Goal: Task Accomplishment & Management: Manage account settings

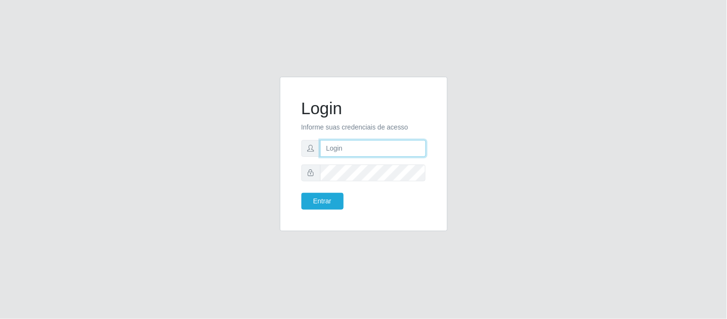
type input "paulo@bemais4"
drag, startPoint x: 383, startPoint y: 151, endPoint x: 308, endPoint y: 150, distance: 74.8
click at [308, 150] on div "paulo@bemais4" at bounding box center [364, 148] width 125 height 17
click at [216, 176] on div "Login Informe suas credenciais de acesso Entrar" at bounding box center [364, 160] width 547 height 166
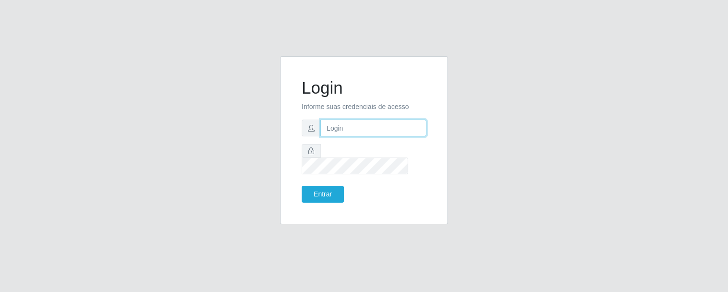
click at [345, 132] on input "text" at bounding box center [373, 127] width 106 height 17
type input "juliomarques@empresateste"
click at [302, 186] on button "Entrar" at bounding box center [323, 194] width 42 height 17
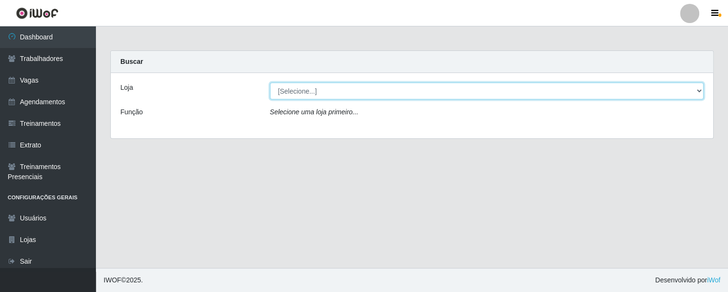
click at [334, 87] on select "[Selecione...] iWof Loja 1 iWof Loja 2 iWof Loja 3" at bounding box center [487, 90] width 434 height 17
select select "114"
click at [270, 82] on select "[Selecione...] iWof Loja 1 iWof Loja 2 iWof Loja 3" at bounding box center [487, 90] width 434 height 17
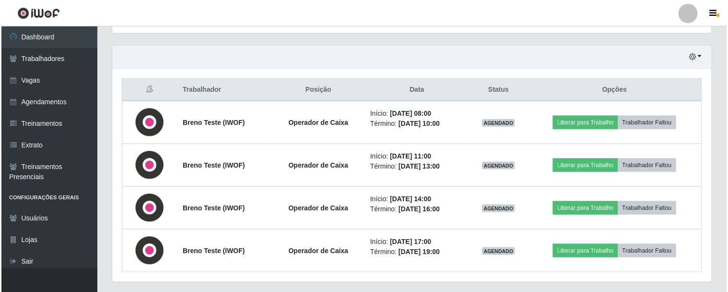
scroll to position [198, 600]
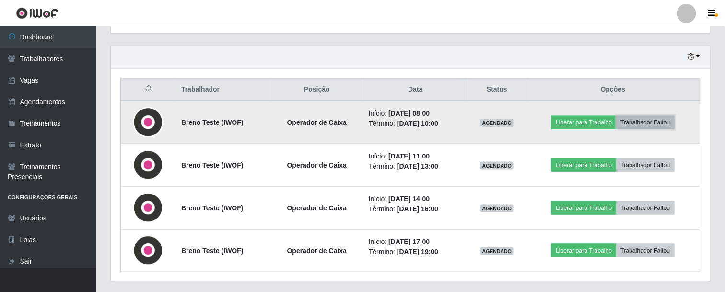
click at [654, 121] on button "Trabalhador Faltou" at bounding box center [646, 122] width 58 height 13
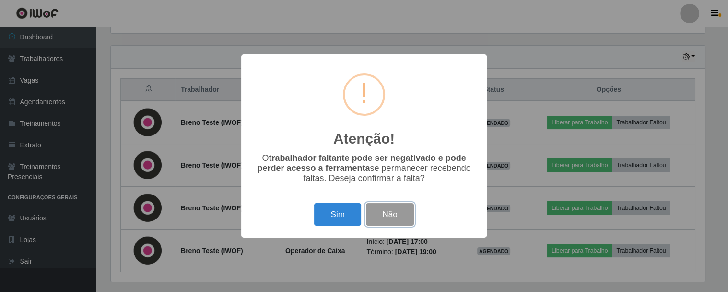
click at [385, 222] on button "Não" at bounding box center [389, 214] width 47 height 23
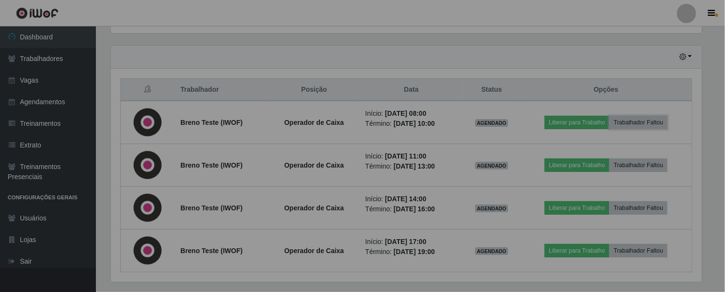
scroll to position [198, 600]
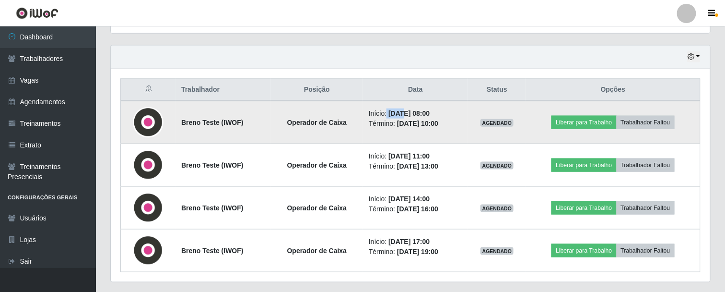
drag, startPoint x: 379, startPoint y: 109, endPoint x: 394, endPoint y: 109, distance: 14.9
click at [394, 109] on li "Início: [DATE] 08:00" at bounding box center [415, 113] width 93 height 10
click at [388, 113] on time "[DATE] 08:00" at bounding box center [408, 113] width 41 height 8
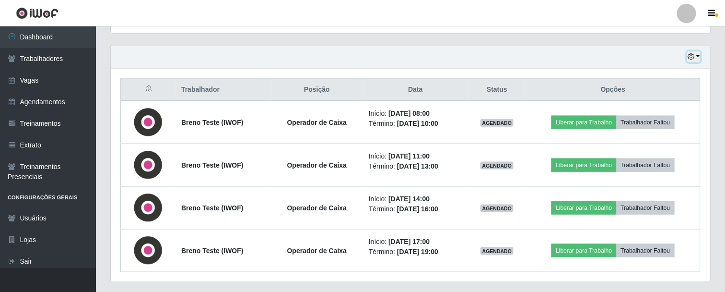
click at [692, 54] on icon "button" at bounding box center [691, 56] width 7 height 7
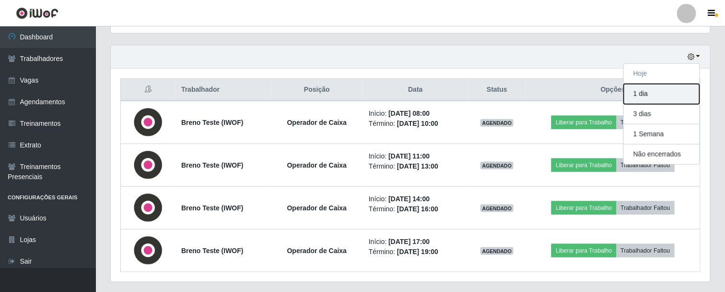
click at [645, 95] on button "1 dia" at bounding box center [662, 94] width 76 height 20
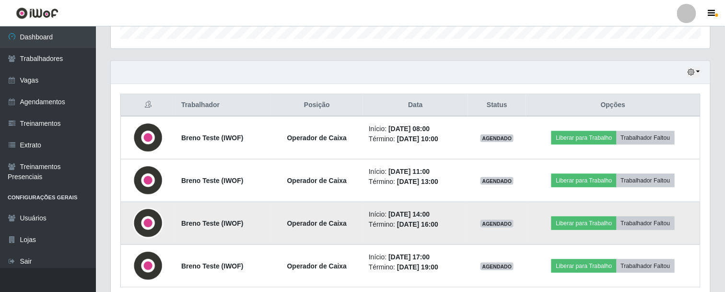
scroll to position [289, 0]
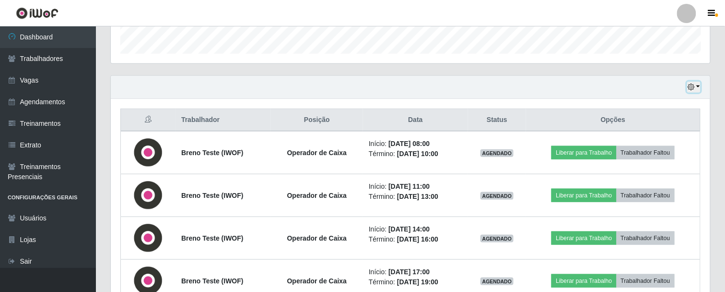
click at [694, 87] on icon "button" at bounding box center [691, 86] width 7 height 7
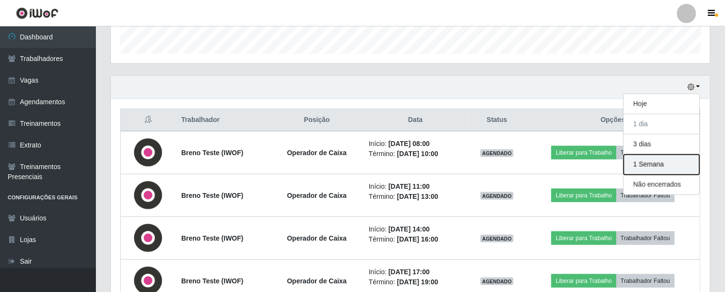
click at [661, 164] on button "1 Semana" at bounding box center [662, 164] width 76 height 20
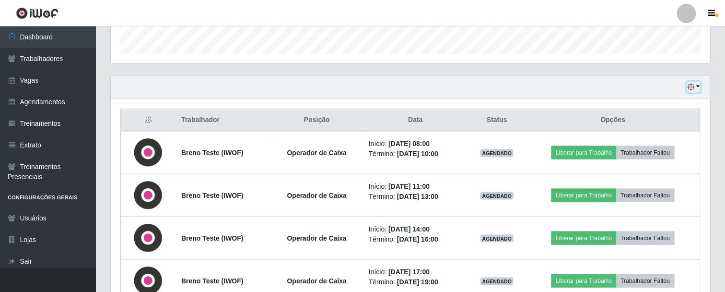
click at [694, 87] on icon "button" at bounding box center [691, 86] width 7 height 7
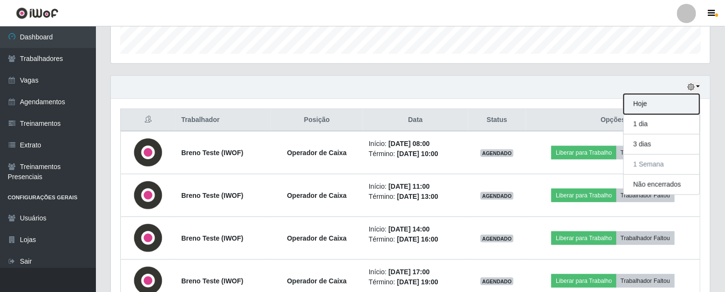
click at [641, 105] on button "Hoje" at bounding box center [662, 104] width 76 height 20
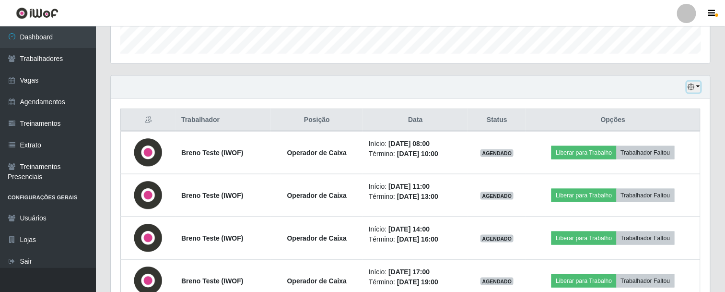
click at [697, 88] on button "button" at bounding box center [693, 87] width 13 height 11
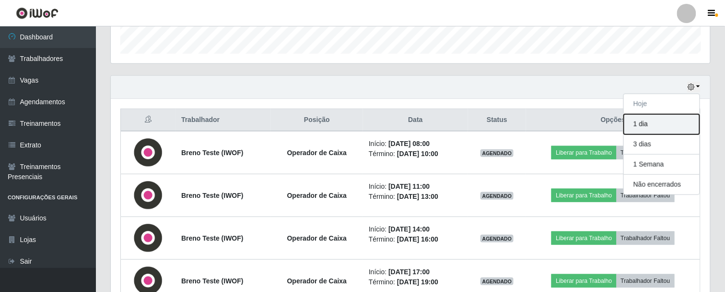
click at [649, 122] on button "1 dia" at bounding box center [662, 124] width 76 height 20
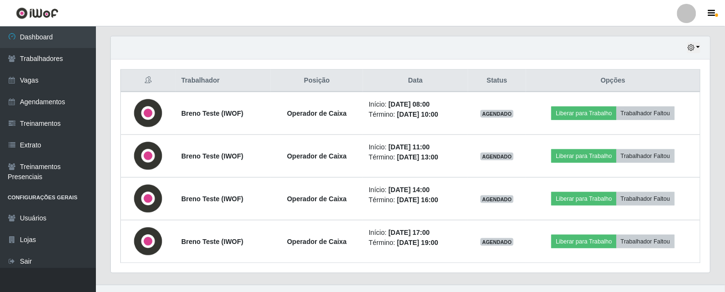
scroll to position [342, 0]
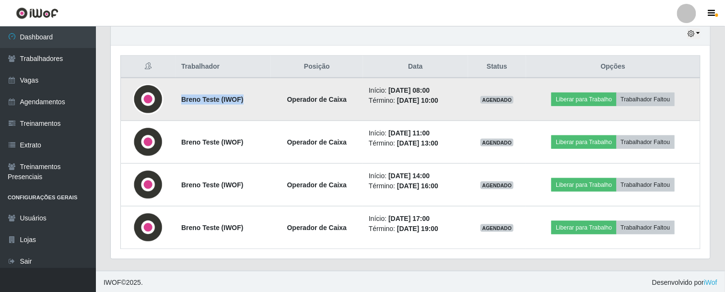
drag, startPoint x: 180, startPoint y: 95, endPoint x: 240, endPoint y: 94, distance: 60.4
click at [240, 95] on strong "Breno Teste (IWOF)" at bounding box center [212, 99] width 62 height 8
drag, startPoint x: 379, startPoint y: 88, endPoint x: 451, endPoint y: 84, distance: 71.5
click at [451, 85] on li "Início: 11/09/2025, 08:00" at bounding box center [415, 90] width 93 height 10
click at [377, 89] on li "Início: 11/09/2025, 08:00" at bounding box center [415, 90] width 93 height 10
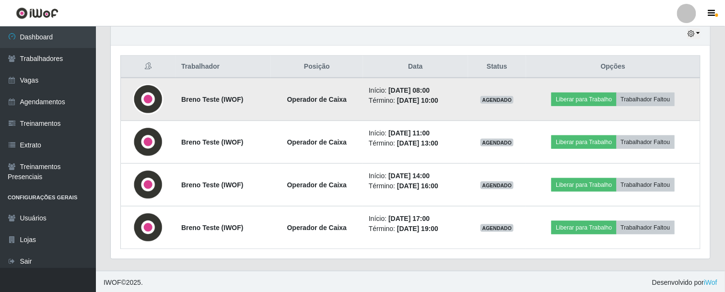
drag, startPoint x: 380, startPoint y: 89, endPoint x: 446, endPoint y: 99, distance: 67.4
click at [446, 99] on ul "Início: 11/09/2025, 08:00 Término: 11/09/2025, 10:00" at bounding box center [415, 95] width 93 height 20
click at [388, 87] on time "[DATE] 08:00" at bounding box center [408, 90] width 41 height 8
drag, startPoint x: 361, startPoint y: 87, endPoint x: 449, endPoint y: 96, distance: 88.3
click at [449, 96] on ul "Início: 11/09/2025, 08:00 Término: 11/09/2025, 10:00" at bounding box center [415, 95] width 93 height 20
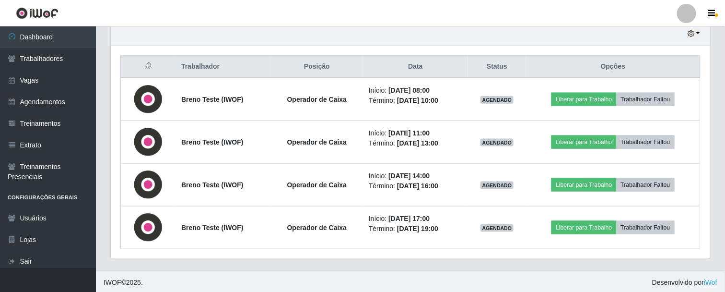
click at [641, 51] on div "Trabalhador Posição Data Status Opções Breno Teste (IWOF) Operador de Caixa Iní…" at bounding box center [410, 152] width 599 height 213
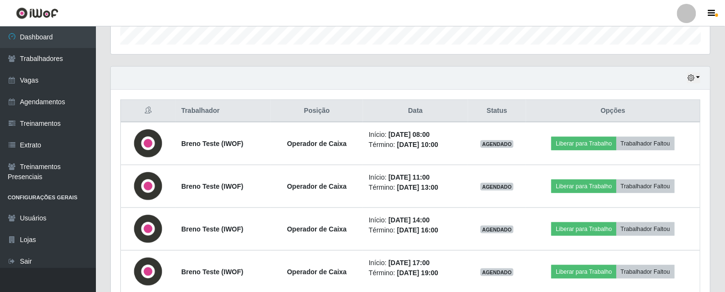
scroll to position [289, 0]
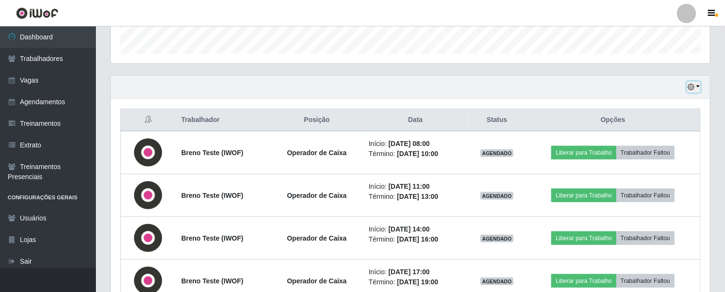
click at [692, 86] on icon "button" at bounding box center [691, 86] width 7 height 7
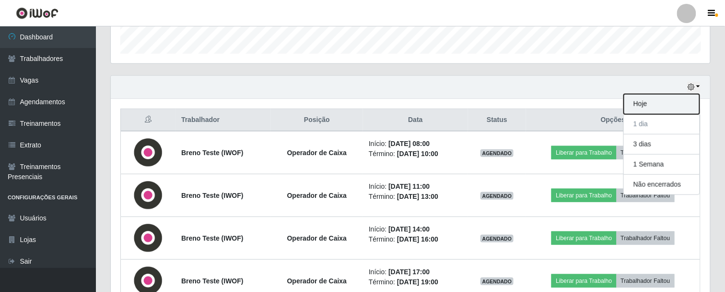
click at [648, 103] on button "Hoje" at bounding box center [662, 104] width 76 height 20
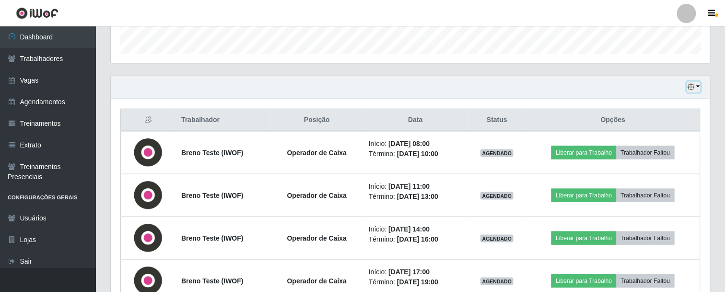
click at [693, 84] on icon "button" at bounding box center [691, 86] width 7 height 7
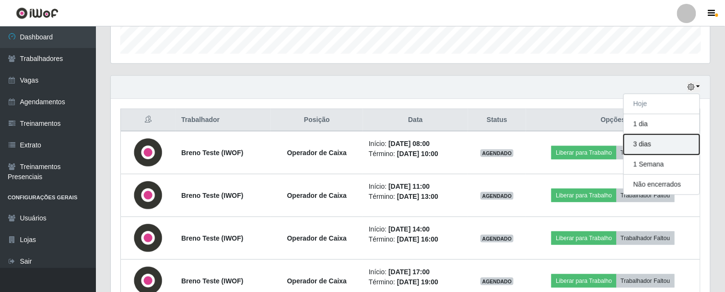
click at [653, 145] on button "3 dias" at bounding box center [662, 144] width 76 height 20
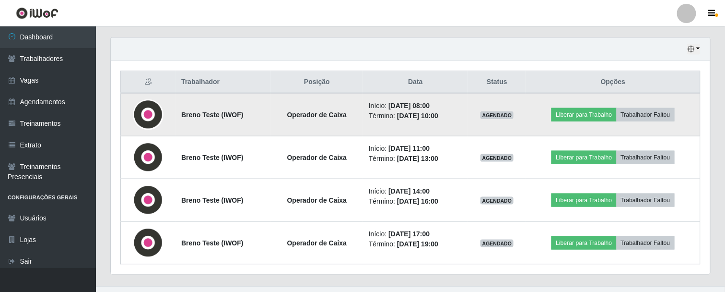
scroll to position [342, 0]
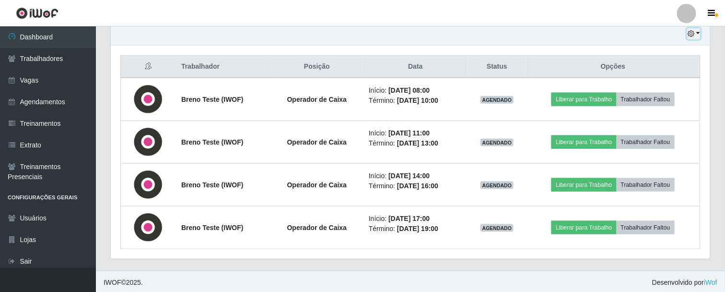
click at [692, 30] on icon "button" at bounding box center [691, 33] width 7 height 7
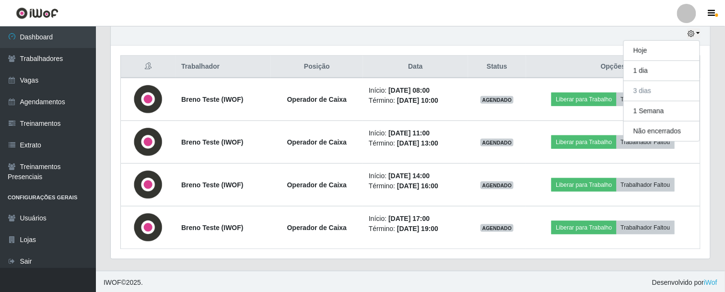
click at [488, 40] on div "Hoje 1 dia 3 dias 1 Semana Não encerrados" at bounding box center [410, 34] width 599 height 23
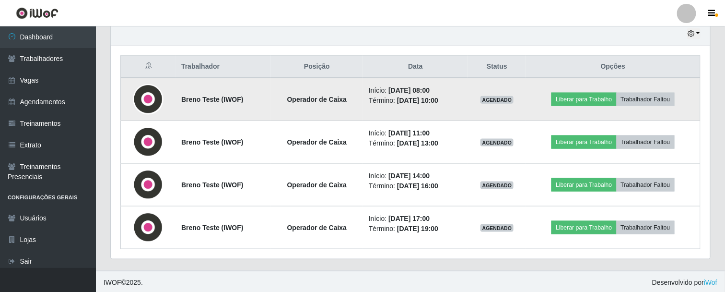
drag, startPoint x: 360, startPoint y: 86, endPoint x: 452, endPoint y: 100, distance: 92.6
click at [452, 100] on td "Início: 11/09/2025, 08:00 Término: 11/09/2025, 10:00" at bounding box center [415, 99] width 105 height 43
click at [391, 93] on li "Início: 11/09/2025, 08:00" at bounding box center [415, 90] width 93 height 10
drag, startPoint x: 380, startPoint y: 89, endPoint x: 450, endPoint y: 102, distance: 70.7
click at [450, 102] on ul "Início: 11/09/2025, 08:00 Término: 11/09/2025, 10:00" at bounding box center [415, 95] width 93 height 20
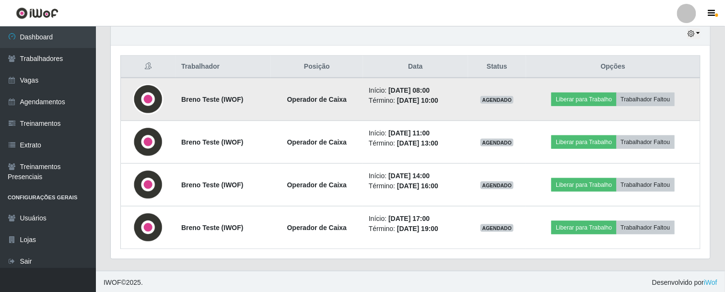
click at [450, 102] on li "Término: 11/09/2025, 10:00" at bounding box center [415, 100] width 93 height 10
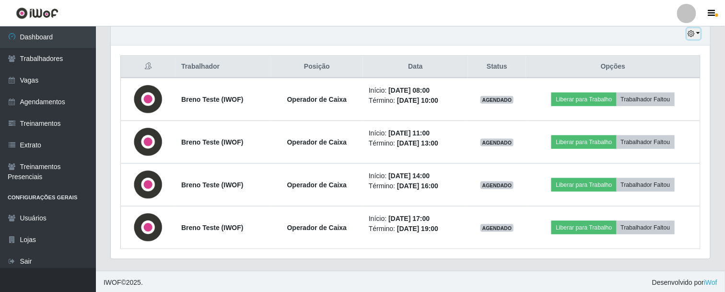
click at [697, 30] on button "button" at bounding box center [693, 33] width 13 height 11
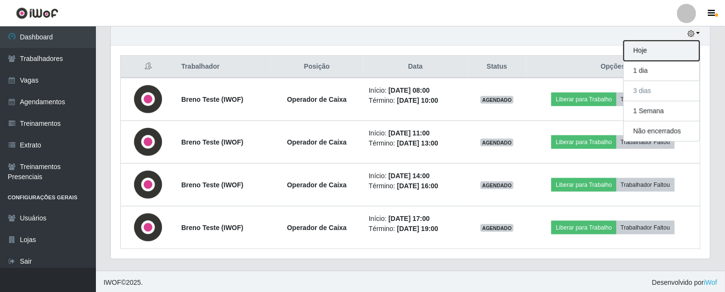
click at [646, 51] on button "Hoje" at bounding box center [662, 51] width 76 height 20
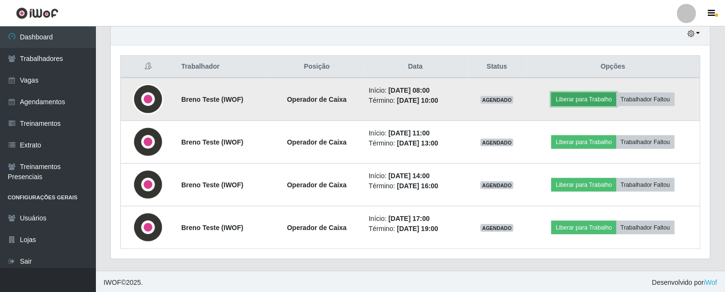
click at [581, 97] on button "Liberar para Trabalho" at bounding box center [583, 99] width 65 height 13
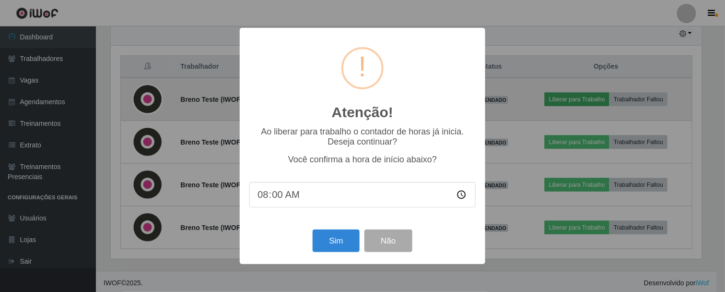
scroll to position [198, 594]
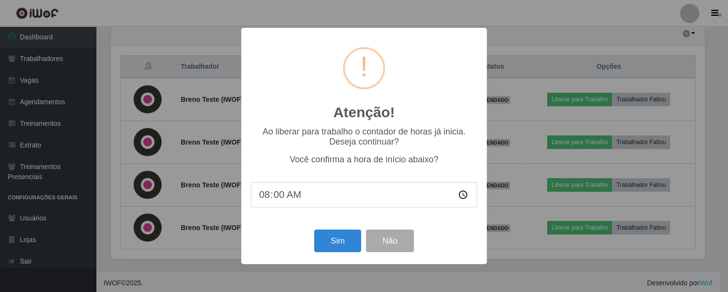
click at [269, 195] on input "08:00" at bounding box center [364, 194] width 226 height 25
click at [282, 195] on input "08:00" at bounding box center [364, 194] width 226 height 25
click at [261, 199] on input "08:00" at bounding box center [364, 194] width 226 height 25
click at [275, 196] on input "08:00" at bounding box center [364, 194] width 226 height 25
click at [262, 199] on input "08:00" at bounding box center [364, 194] width 226 height 25
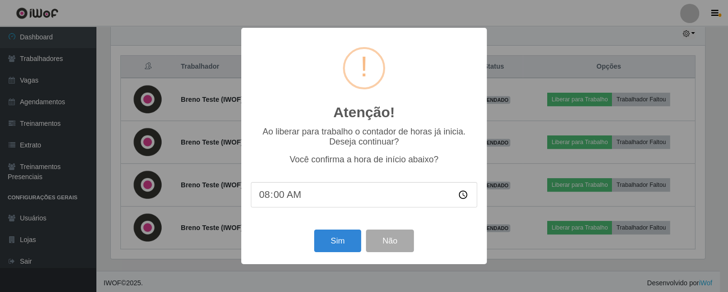
drag, startPoint x: 276, startPoint y: 198, endPoint x: 282, endPoint y: 199, distance: 5.8
click at [276, 198] on input "08:00" at bounding box center [364, 194] width 226 height 25
type input "08:15"
click at [261, 155] on p "Você confirma a hora de início abaixo?" at bounding box center [364, 159] width 226 height 10
click at [280, 198] on input "08:15" at bounding box center [364, 194] width 226 height 25
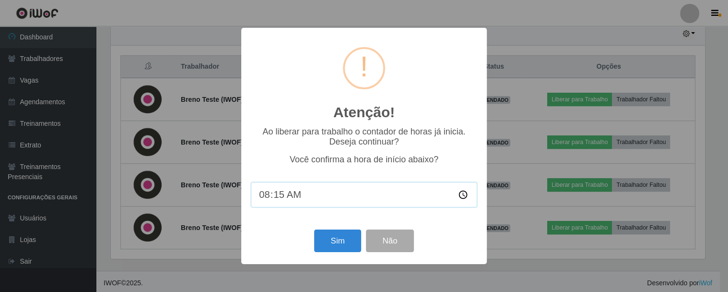
click at [266, 198] on input "08:15" at bounding box center [364, 194] width 226 height 25
click at [280, 198] on input "08:15" at bounding box center [364, 194] width 226 height 25
type input "08:02"
type input "08:20"
click at [303, 197] on input "08:20" at bounding box center [364, 194] width 226 height 25
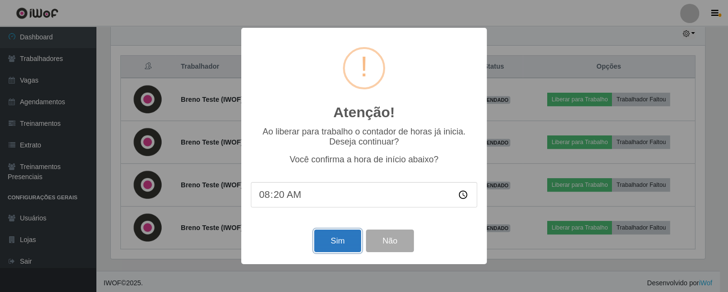
click at [342, 245] on button "Sim" at bounding box center [337, 240] width 47 height 23
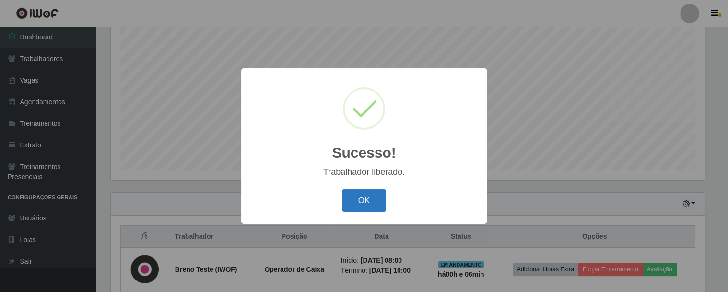
click at [366, 202] on button "OK" at bounding box center [364, 200] width 45 height 23
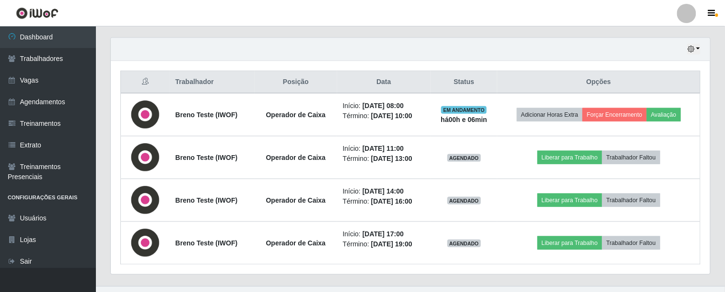
scroll to position [332, 0]
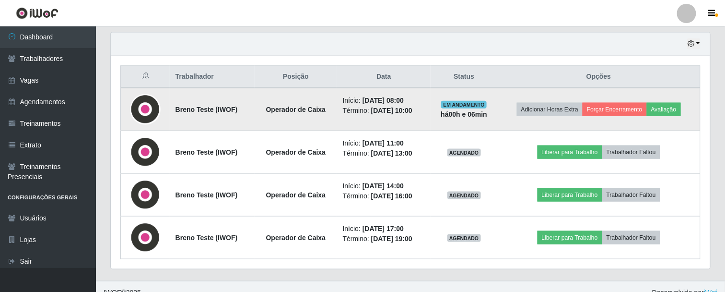
drag, startPoint x: 404, startPoint y: 107, endPoint x: 420, endPoint y: 107, distance: 15.8
click at [412, 107] on time "[DATE] 10:00" at bounding box center [391, 110] width 41 height 8
click at [424, 102] on li "Início: 11/09/2025, 08:00" at bounding box center [384, 100] width 82 height 10
drag, startPoint x: 402, startPoint y: 106, endPoint x: 408, endPoint y: 107, distance: 6.8
click at [408, 107] on time "[DATE] 10:00" at bounding box center [391, 110] width 41 height 8
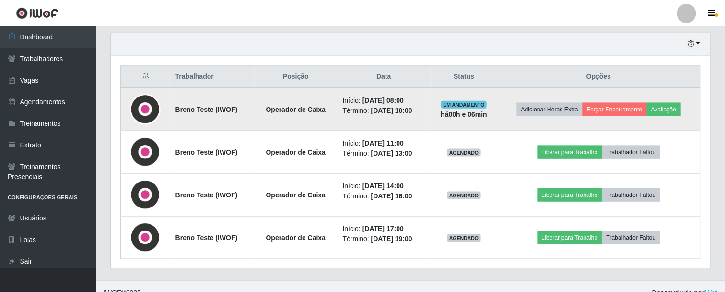
click at [408, 107] on time "[DATE] 10:00" at bounding box center [391, 110] width 41 height 8
drag, startPoint x: 395, startPoint y: 97, endPoint x: 410, endPoint y: 99, distance: 15.0
click at [404, 99] on time "[DATE] 08:00" at bounding box center [382, 100] width 41 height 8
drag, startPoint x: 414, startPoint y: 108, endPoint x: 404, endPoint y: 109, distance: 10.1
click at [404, 109] on li "Término: 11/09/2025, 10:00" at bounding box center [384, 110] width 82 height 10
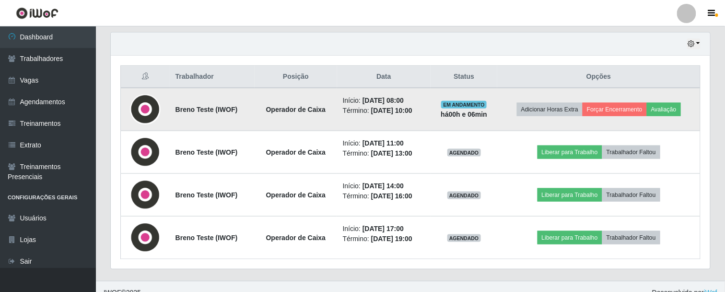
click at [404, 109] on time "[DATE] 10:00" at bounding box center [391, 110] width 41 height 8
drag, startPoint x: 401, startPoint y: 108, endPoint x: 419, endPoint y: 106, distance: 17.9
click at [412, 106] on time "[DATE] 10:00" at bounding box center [391, 110] width 41 height 8
click at [563, 93] on td "Adicionar Horas Extra Forçar Encerramento Avaliação" at bounding box center [598, 109] width 203 height 43
click at [674, 109] on button "Avaliação" at bounding box center [664, 109] width 34 height 13
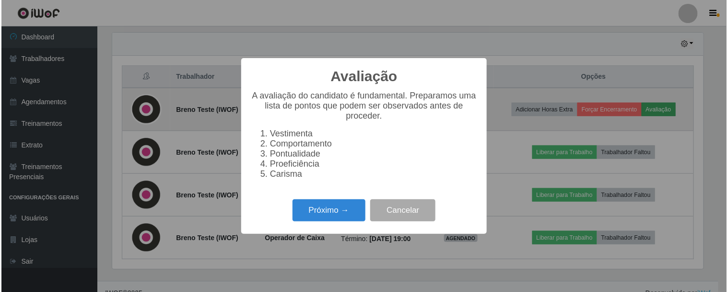
scroll to position [198, 594]
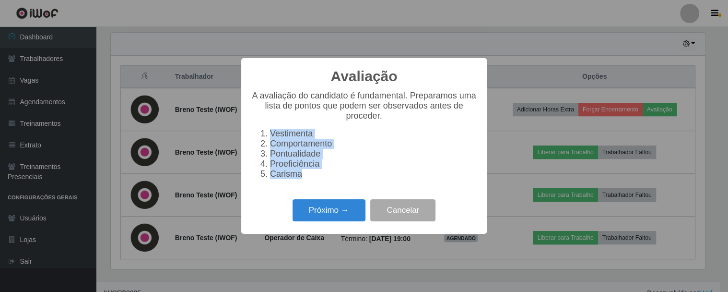
drag, startPoint x: 307, startPoint y: 180, endPoint x: 255, endPoint y: 127, distance: 74.3
click at [255, 127] on div "A avaliação do candidato é fundamental. Preparamos uma lista de pontos que pode…" at bounding box center [364, 135] width 226 height 88
click at [270, 131] on li "Vestimenta" at bounding box center [373, 133] width 207 height 10
drag, startPoint x: 271, startPoint y: 133, endPoint x: 317, endPoint y: 138, distance: 46.8
click at [317, 138] on ol "Vestimenta Comportamento Pontualidade Proeficiência Carisma" at bounding box center [364, 153] width 226 height 50
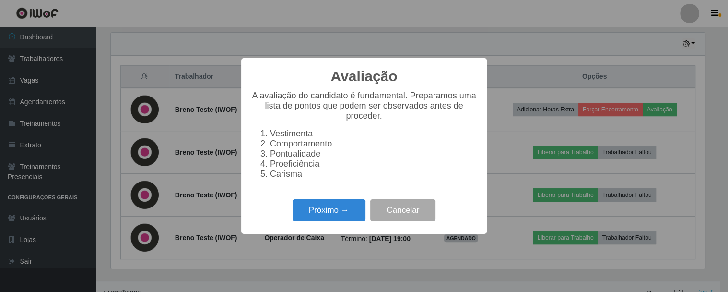
click at [320, 148] on li "Comportamento" at bounding box center [373, 144] width 207 height 10
click at [320, 216] on button "Próximo →" at bounding box center [328, 210] width 73 height 23
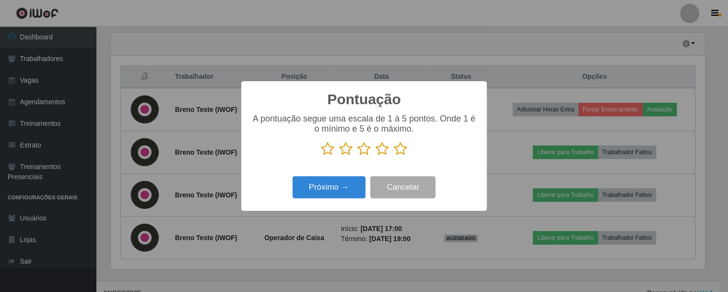
scroll to position [479245, 478849]
click at [330, 146] on icon at bounding box center [327, 148] width 13 height 14
click at [321, 156] on input "radio" at bounding box center [321, 156] width 0 height 0
click at [402, 148] on icon at bounding box center [400, 148] width 13 height 14
click at [394, 156] on input "radio" at bounding box center [394, 156] width 0 height 0
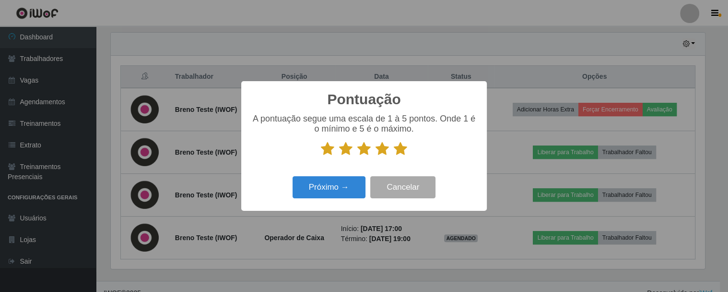
click at [362, 151] on icon at bounding box center [363, 148] width 13 height 14
click at [357, 156] on input "radio" at bounding box center [357, 156] width 0 height 0
click at [330, 189] on button "Próximo →" at bounding box center [328, 187] width 73 height 23
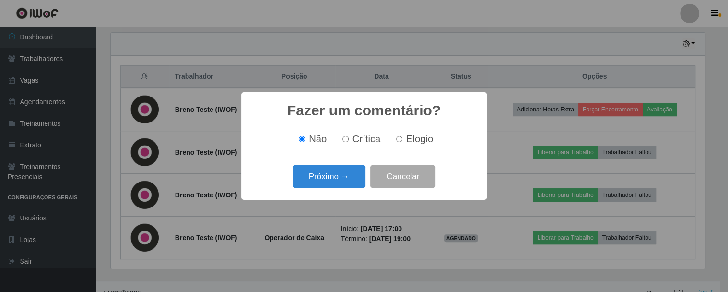
click at [345, 138] on input "Crítica" at bounding box center [345, 139] width 6 height 6
radio input "true"
click at [341, 173] on button "Próximo →" at bounding box center [328, 176] width 73 height 23
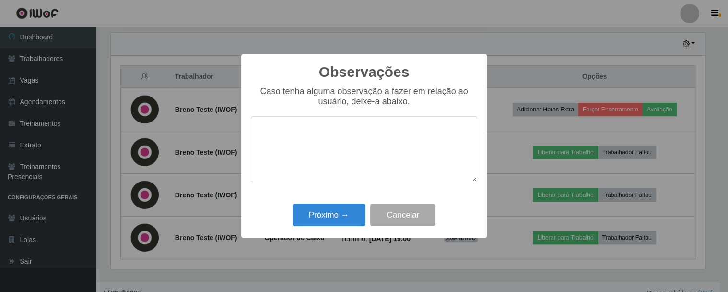
click at [336, 147] on textarea at bounding box center [364, 149] width 226 height 66
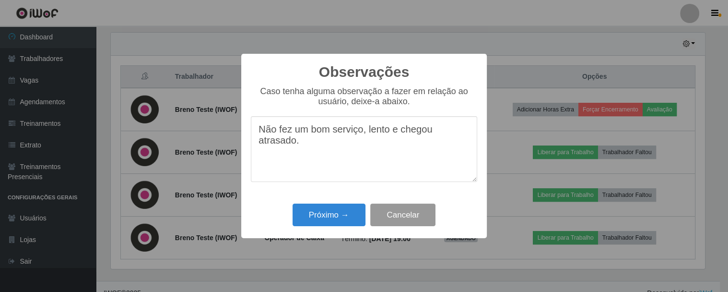
type textarea "Não fez um bom serviço, lento e chegou atrasado."
click at [408, 208] on button "Cancelar" at bounding box center [402, 214] width 65 height 23
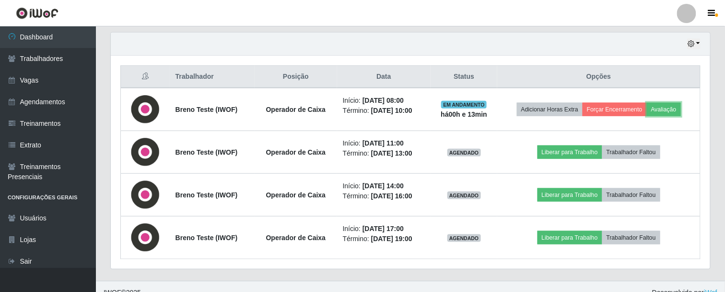
scroll to position [198, 600]
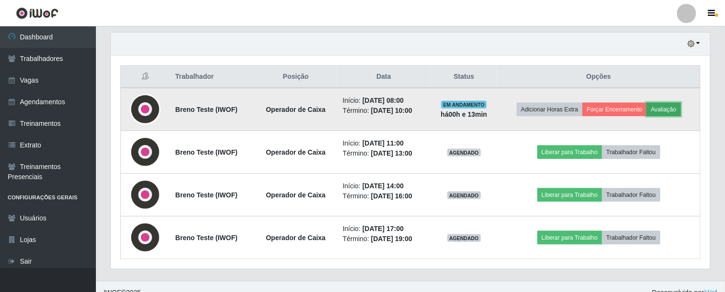
click at [661, 113] on button "Avaliação" at bounding box center [664, 109] width 34 height 13
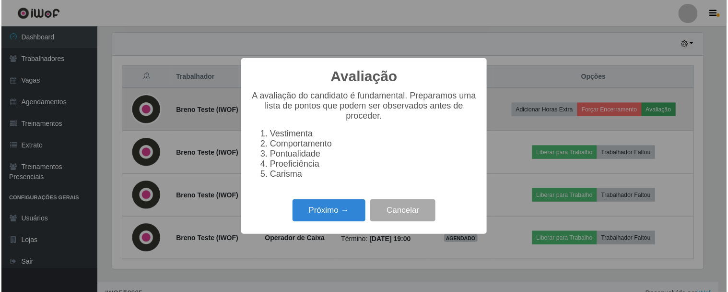
scroll to position [198, 594]
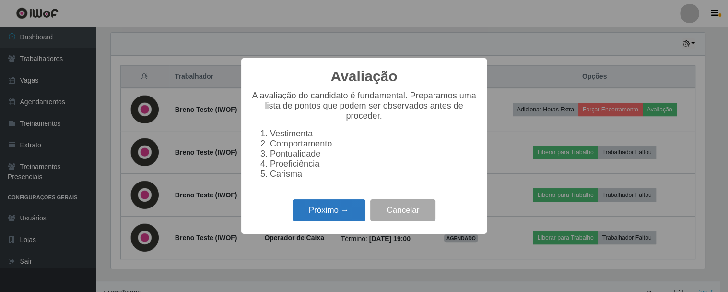
click at [352, 213] on button "Próximo →" at bounding box center [328, 210] width 73 height 23
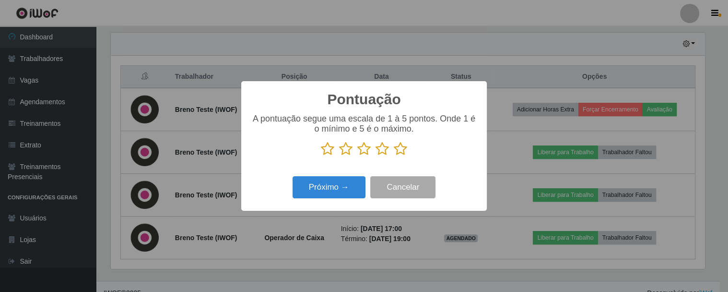
click at [404, 154] on icon at bounding box center [400, 148] width 13 height 14
click at [394, 156] on input "radio" at bounding box center [394, 156] width 0 height 0
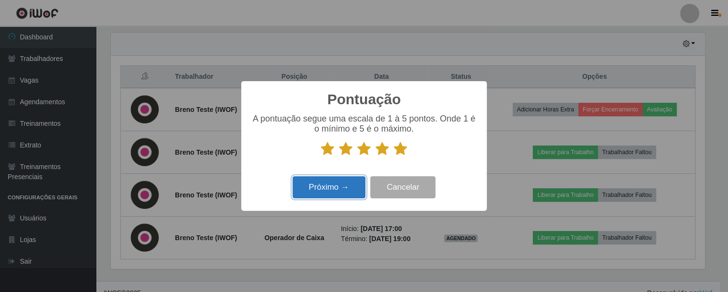
click at [341, 192] on button "Próximo →" at bounding box center [328, 187] width 73 height 23
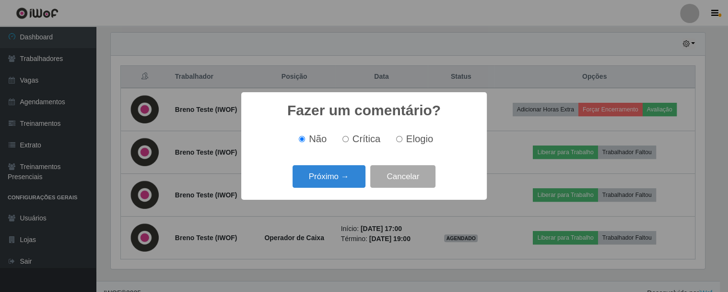
click at [404, 136] on label "Elogio" at bounding box center [412, 138] width 41 height 11
click at [402, 136] on input "Elogio" at bounding box center [399, 139] width 6 height 6
radio input "true"
click at [325, 173] on button "Próximo →" at bounding box center [328, 176] width 73 height 23
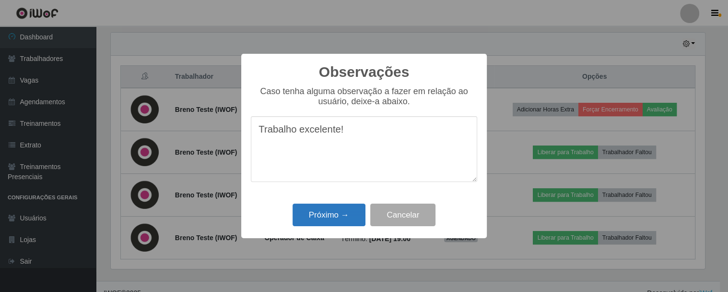
type textarea "Trabalho excelente!"
click at [329, 213] on button "Próximo →" at bounding box center [328, 214] width 73 height 23
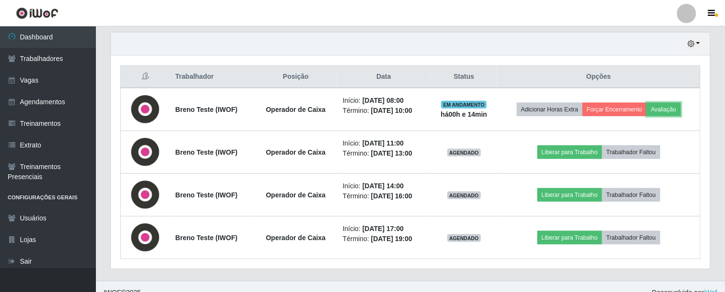
scroll to position [198, 600]
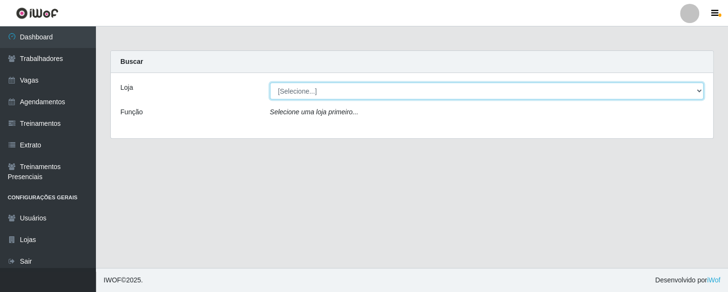
click at [298, 97] on select "[Selecione...] iWof Loja 1 iWof Loja 2 iWof Loja 3" at bounding box center [487, 90] width 434 height 17
select select "114"
click at [270, 82] on select "[Selecione...] iWof Loja 1 iWof Loja 2 iWof Loja 3" at bounding box center [487, 90] width 434 height 17
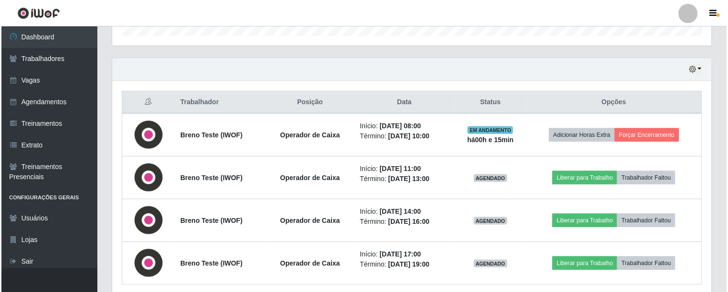
scroll to position [342, 0]
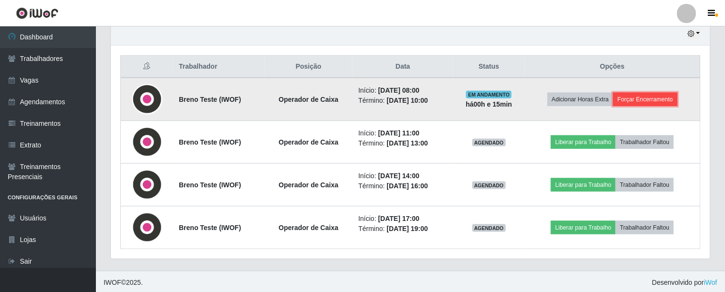
click at [639, 98] on button "Forçar Encerramento" at bounding box center [645, 99] width 64 height 13
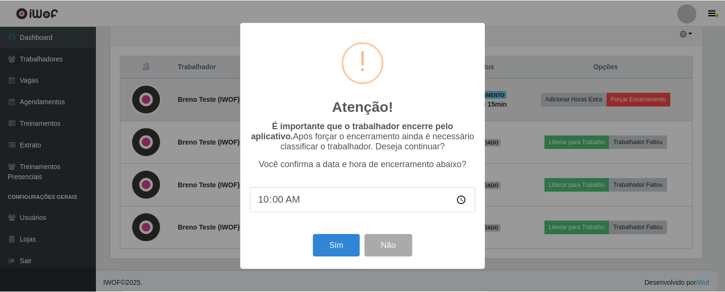
scroll to position [198, 594]
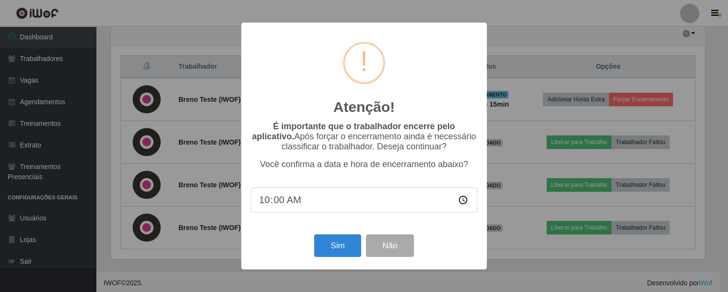
click at [277, 203] on input "10:00" at bounding box center [364, 199] width 226 height 25
click at [273, 203] on input "10:20" at bounding box center [364, 199] width 226 height 25
type input "10:20"
click at [266, 202] on input "10:20" at bounding box center [364, 199] width 226 height 25
click at [276, 204] on input "10:20" at bounding box center [364, 199] width 226 height 25
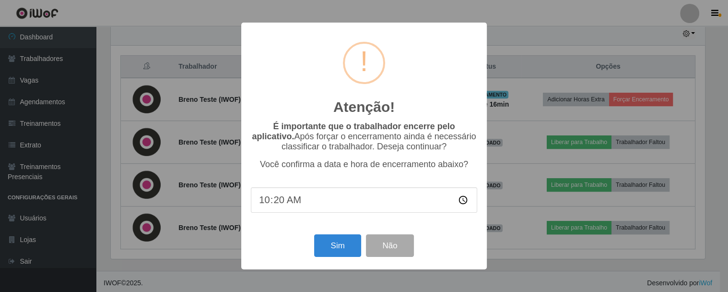
click at [280, 205] on input "10:20" at bounding box center [364, 199] width 226 height 25
click at [342, 244] on button "Sim" at bounding box center [337, 245] width 47 height 23
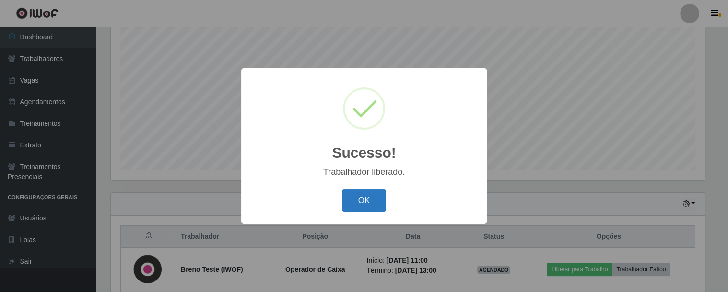
click at [356, 205] on button "OK" at bounding box center [364, 200] width 45 height 23
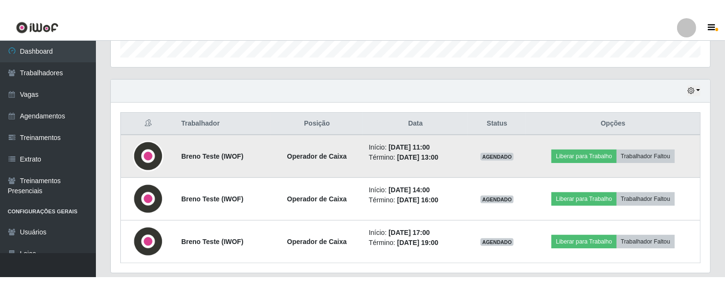
scroll to position [198, 599]
